Goal: Task Accomplishment & Management: Manage account settings

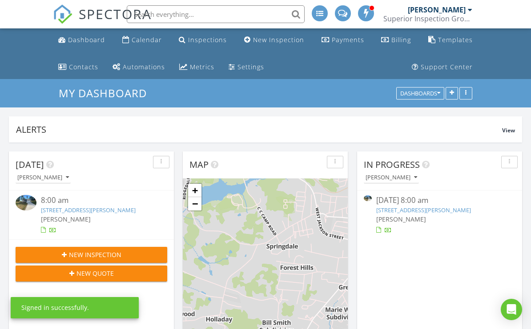
scroll to position [809, 531]
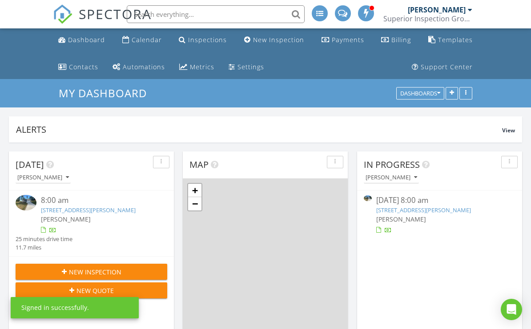
click at [147, 38] on div "Calendar" at bounding box center [147, 40] width 30 height 8
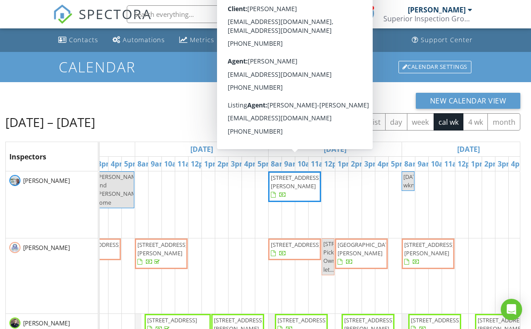
click at [309, 189] on span "[STREET_ADDRESS][PERSON_NAME]" at bounding box center [296, 182] width 50 height 16
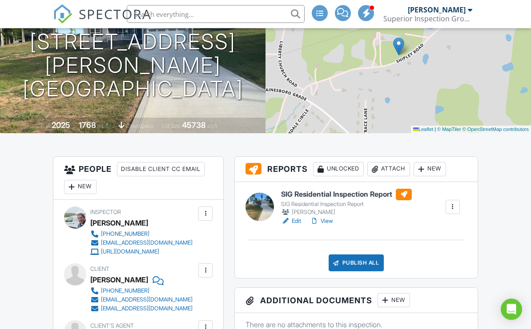
scroll to position [132, 0]
click at [330, 223] on link "View" at bounding box center [321, 221] width 23 height 9
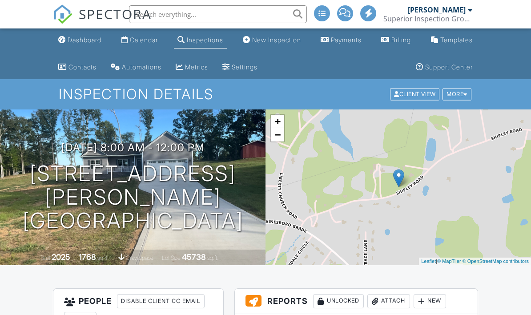
click at [147, 44] on div "Calendar" at bounding box center [144, 40] width 28 height 8
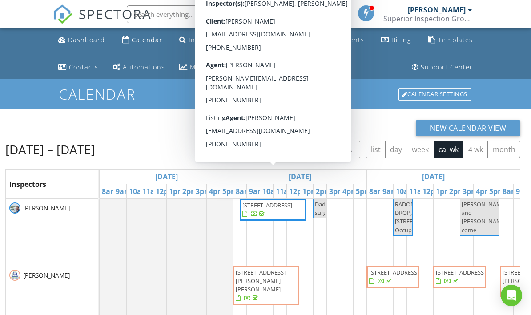
click at [290, 218] on span "[STREET_ADDRESS]" at bounding box center [272, 209] width 63 height 17
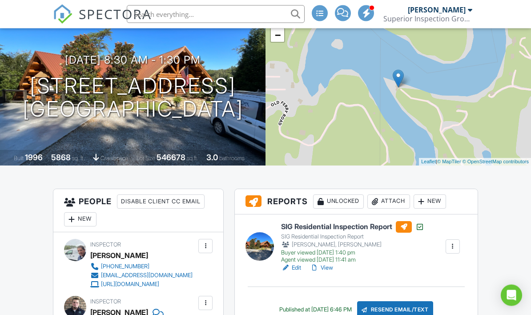
scroll to position [100, 0]
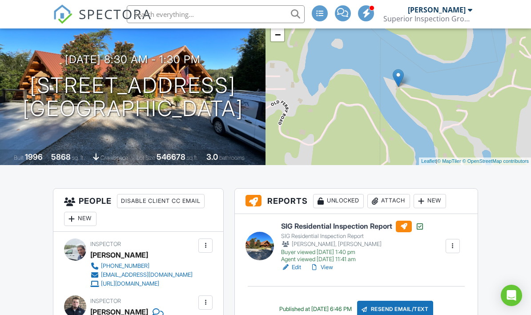
click at [330, 271] on link "View" at bounding box center [321, 267] width 23 height 9
